Goal: Task Accomplishment & Management: Complete application form

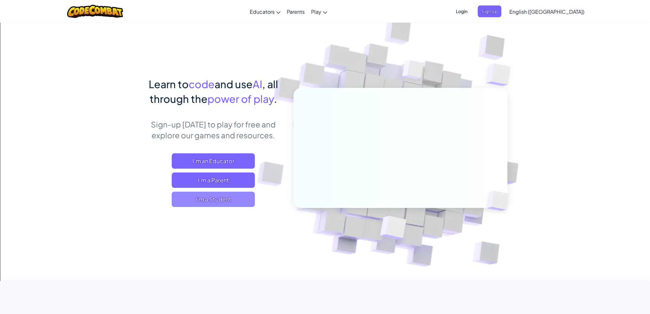
click at [225, 195] on span "I'm a Student" at bounding box center [213, 199] width 83 height 15
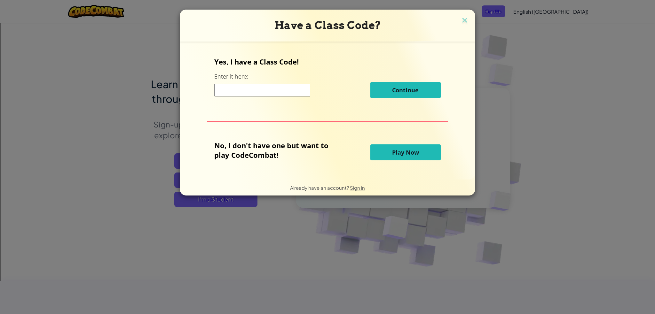
click at [250, 85] on input at bounding box center [262, 90] width 96 height 13
click at [473, 19] on div "Have a Class Code?" at bounding box center [327, 26] width 295 height 32
click at [463, 19] on img at bounding box center [464, 21] width 8 height 10
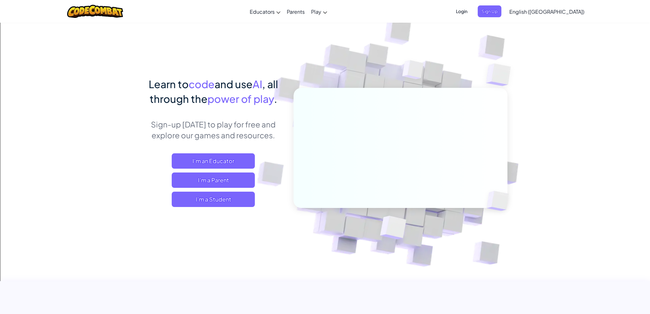
click at [471, 14] on span "Login" at bounding box center [461, 11] width 19 height 12
